Goal: Task Accomplishment & Management: Use online tool/utility

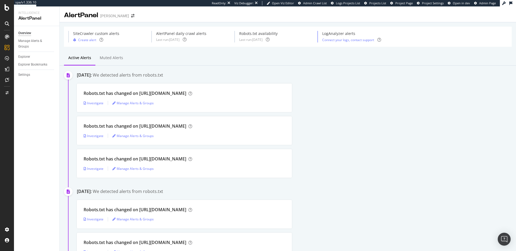
scroll to position [214, 0]
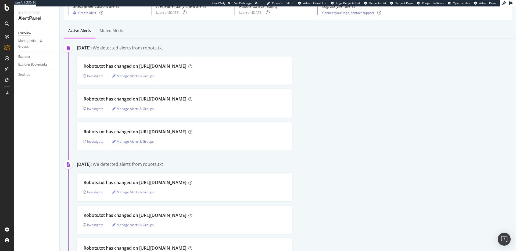
scroll to position [0, 0]
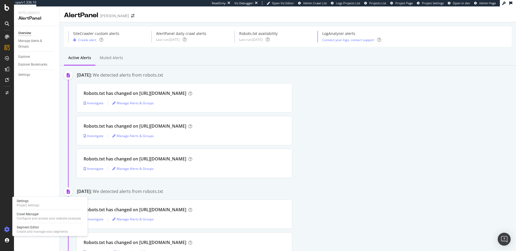
click at [7, 229] on icon at bounding box center [6, 229] width 5 height 5
click at [23, 204] on div "Project settings" at bounding box center [28, 205] width 23 height 4
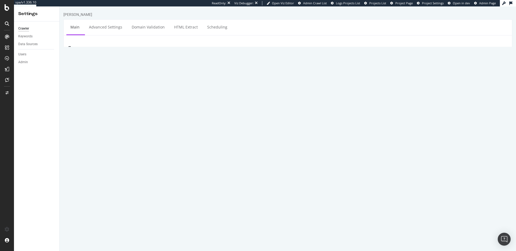
click at [158, 127] on textarea "[URL][DOMAIN_NAME]" at bounding box center [324, 132] width 365 height 17
click at [172, 127] on textarea "[URL][DOMAIN_NAME]" at bounding box center [324, 132] width 365 height 17
click at [201, 122] on section "Project Name PJ Salvage Start URLs Or upload a file: Clear field Or type URLs f…" at bounding box center [288, 169] width 440 height 221
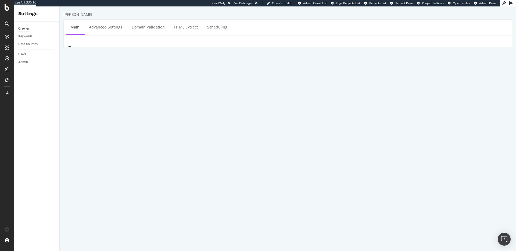
click at [393, 147] on p "If you don't want to discover URLs outside of those listed in the files at thes…" at bounding box center [324, 148] width 365 height 5
click at [95, 99] on section "Project Name PJ Salvage Start URLs Or upload a file: Clear field Or type URLs f…" at bounding box center [288, 169] width 440 height 221
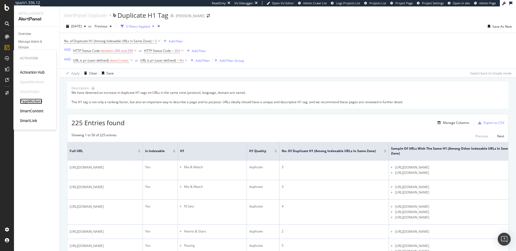
click at [30, 103] on div "PageWorkers" at bounding box center [31, 101] width 22 height 5
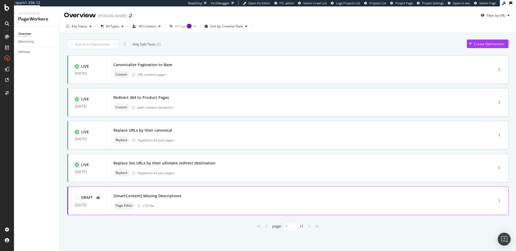
click at [198, 200] on div "[SmartContent] Missing Descriptions Page Editor CSV file" at bounding box center [291, 200] width 357 height 17
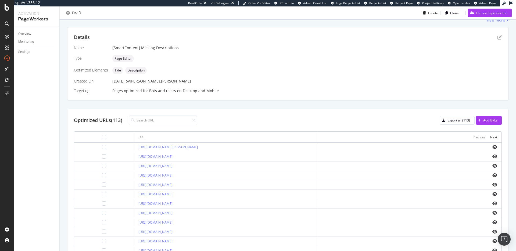
scroll to position [96, 0]
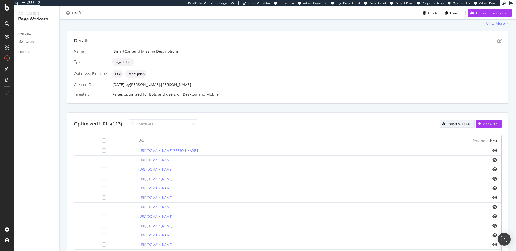
click at [449, 125] on div "Export all (113)" at bounding box center [458, 123] width 23 height 5
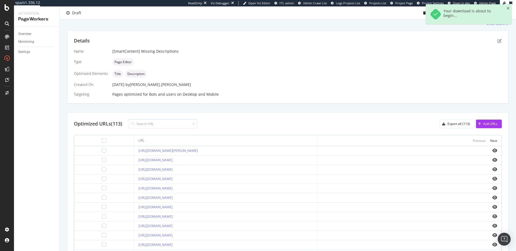
click at [439, 1] on span "Project Settings" at bounding box center [433, 3] width 22 height 4
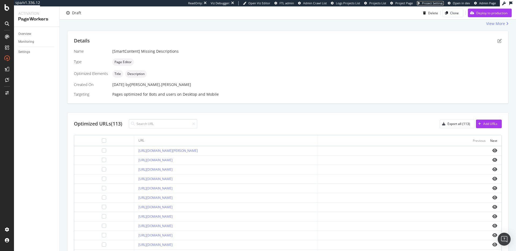
scroll to position [0, 0]
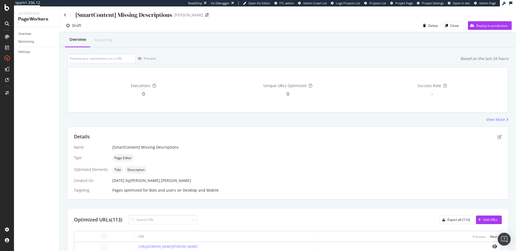
click at [68, 16] on div "[SmartContent] Missing Descriptions" at bounding box center [118, 15] width 108 height 8
click at [66, 16] on icon at bounding box center [65, 15] width 2 height 4
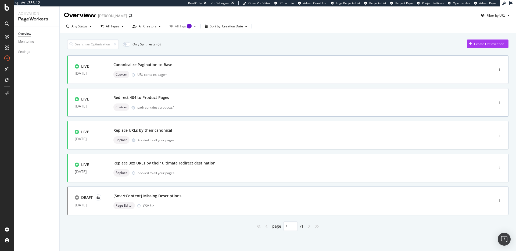
click at [432, 42] on div "Only Split Tests ( 0 ) Create Optimization" at bounding box center [287, 43] width 441 height 9
click at [184, 229] on div "page 1 / 1" at bounding box center [287, 225] width 441 height 9
click at [168, 201] on div "[SmartContent] Missing Descriptions Page Editor CSV file" at bounding box center [291, 200] width 357 height 17
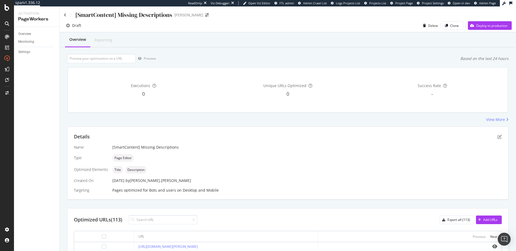
click at [194, 173] on div "Title Description" at bounding box center [306, 170] width 389 height 8
